Goal: Transaction & Acquisition: Purchase product/service

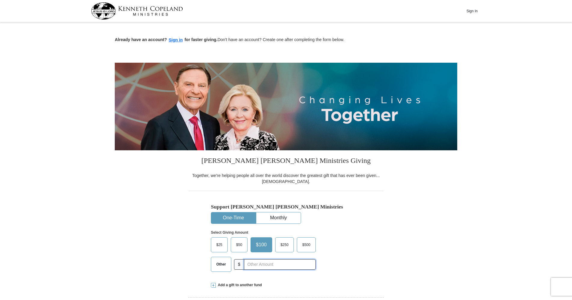
click at [251, 265] on input "text" at bounding box center [280, 265] width 72 height 11
type input "121"
click at [176, 38] on button "Sign in" at bounding box center [176, 40] width 18 height 7
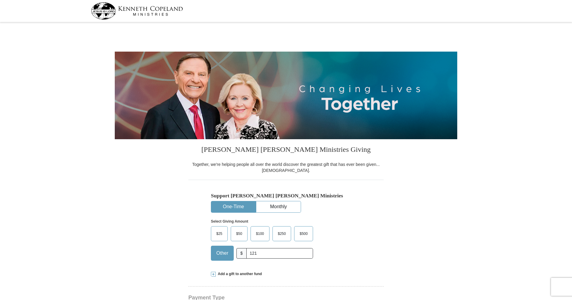
select select "SC"
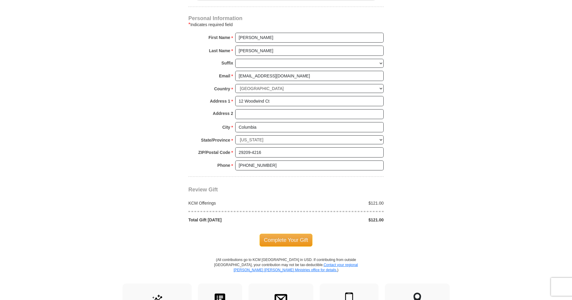
scroll to position [391, 0]
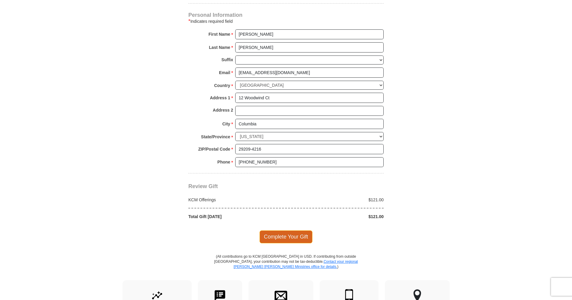
click at [289, 237] on span "Complete Your Gift" at bounding box center [286, 237] width 53 height 13
